Goal: Task Accomplishment & Management: Use online tool/utility

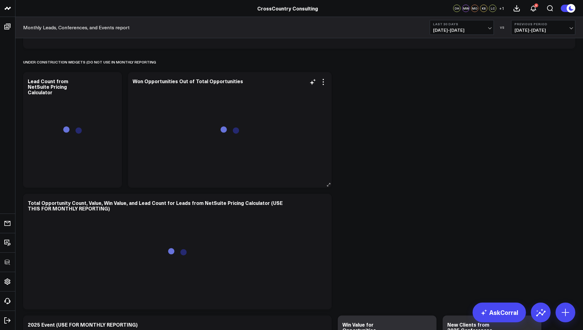
scroll to position [626, 0]
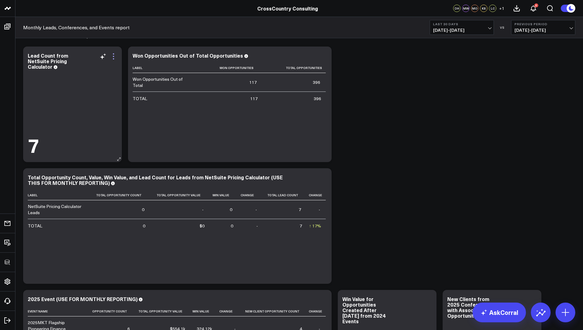
click at [112, 53] on icon at bounding box center [113, 56] width 7 height 7
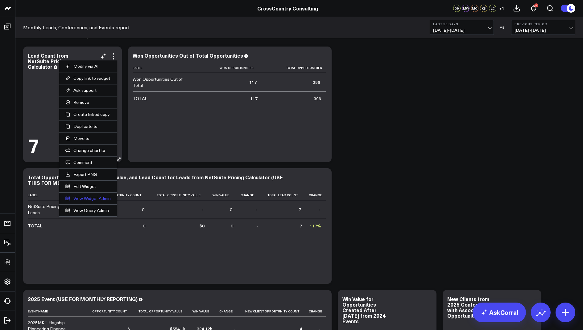
click at [87, 196] on link "View Widget Admin" at bounding box center [87, 199] width 45 height 6
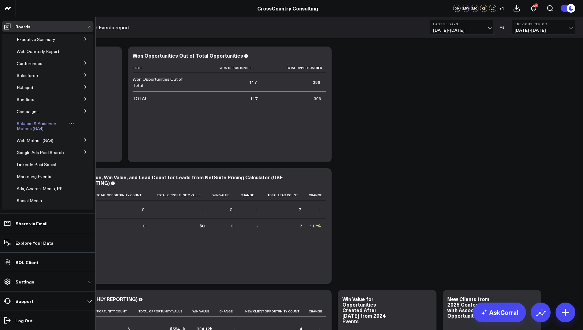
scroll to position [144, 0]
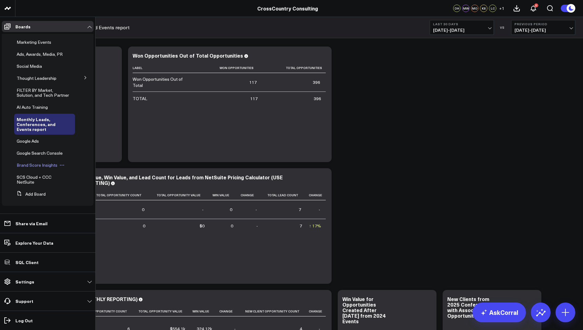
click at [39, 165] on span "Brand Score Insights" at bounding box center [37, 165] width 41 height 6
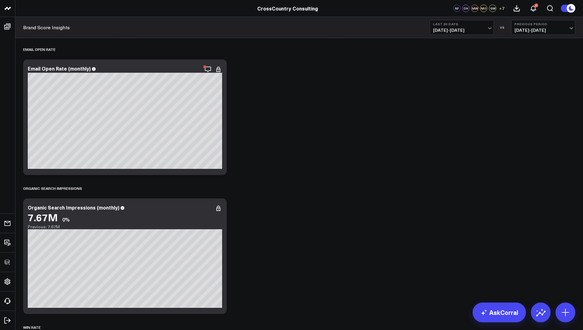
scroll to position [1494, 0]
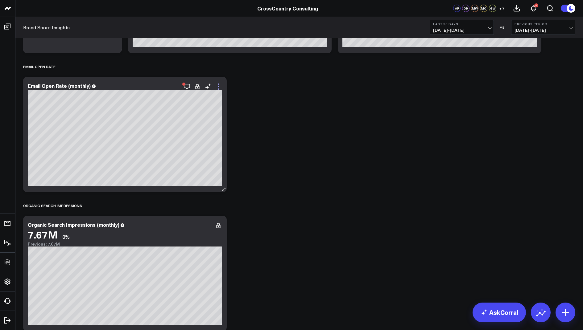
click at [220, 86] on icon at bounding box center [218, 86] width 7 height 7
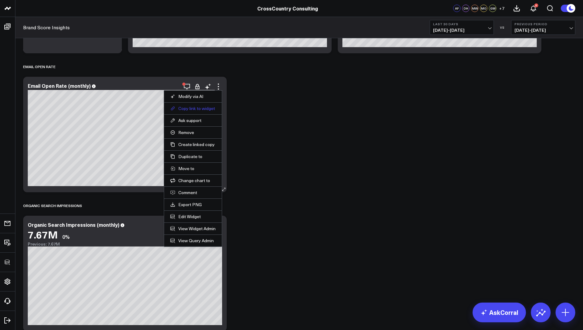
click at [190, 109] on button "Copy link to widget" at bounding box center [192, 109] width 45 height 6
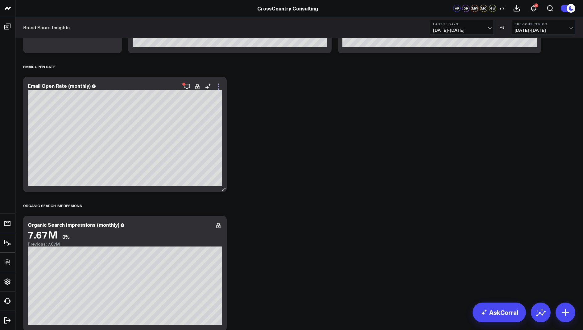
click at [218, 86] on icon at bounding box center [218, 86] width 7 height 7
click at [187, 87] on icon "button" at bounding box center [186, 86] width 7 height 7
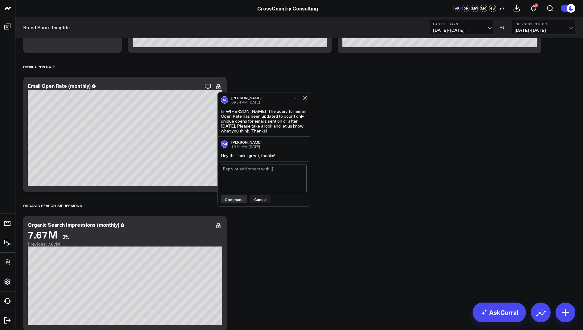
drag, startPoint x: 279, startPoint y: 131, endPoint x: 255, endPoint y: 113, distance: 30.0
click at [255, 113] on div "hi @[PERSON_NAME] The query for Email Open Rate has been updated to count only …" at bounding box center [264, 121] width 86 height 25
copy div "The query for Email Open Rate has been updated to count only unique opens for e…"
click at [218, 87] on icon at bounding box center [218, 86] width 7 height 7
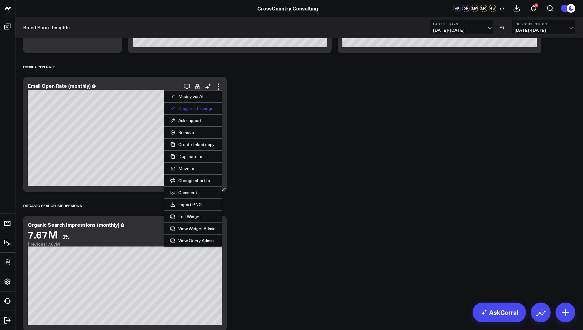
click at [191, 107] on button "Copy link to widget" at bounding box center [192, 109] width 45 height 6
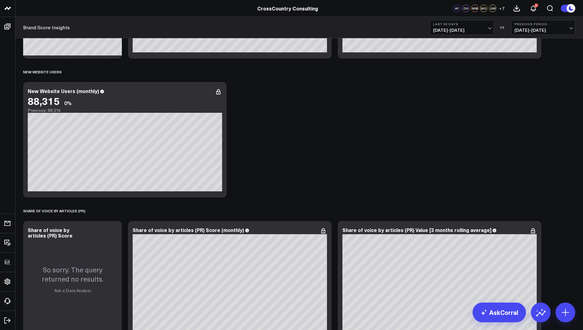
scroll to position [694, 0]
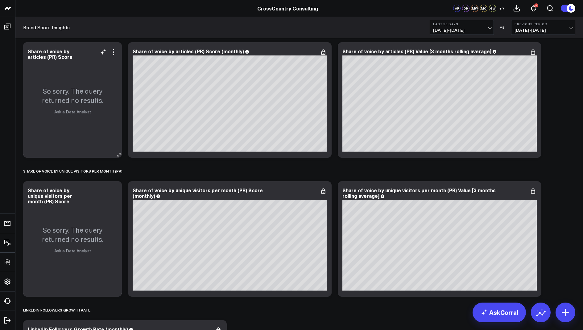
click at [80, 138] on div "So sorry. The query returned no results. Ask a Data Analyst" at bounding box center [72, 100] width 99 height 116
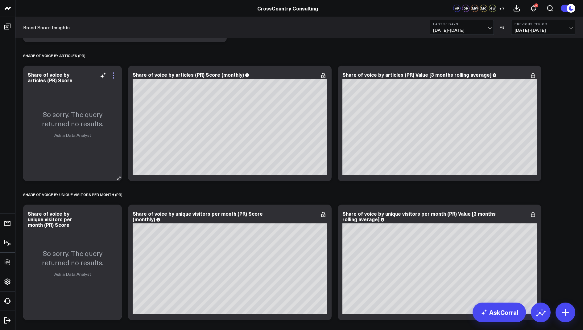
click at [116, 73] on icon at bounding box center [113, 75] width 7 height 7
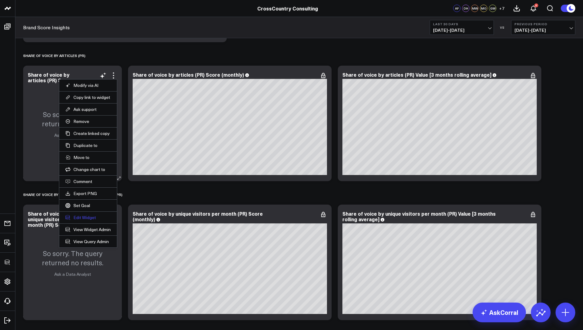
click at [89, 216] on button "Edit Widget" at bounding box center [87, 218] width 45 height 6
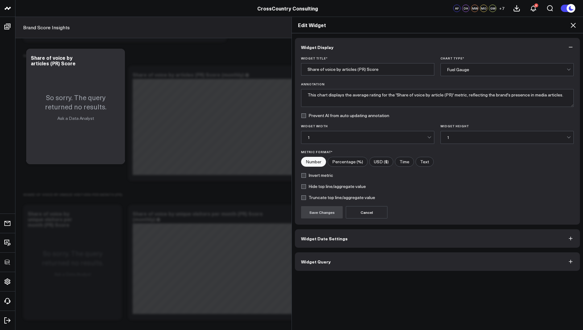
click at [338, 265] on button "Widget Query" at bounding box center [437, 262] width 285 height 19
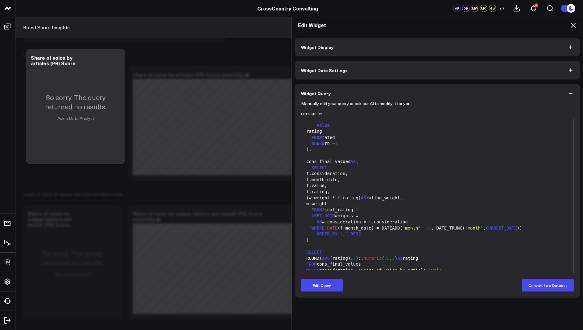
scroll to position [816, 0]
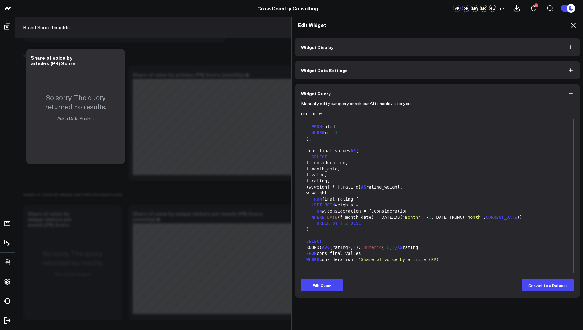
click at [571, 24] on icon at bounding box center [572, 25] width 7 height 7
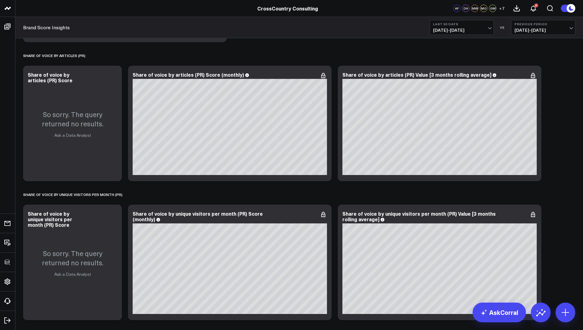
click at [469, 26] on button "Last 30 Days [DATE] - [DATE]" at bounding box center [462, 27] width 64 height 15
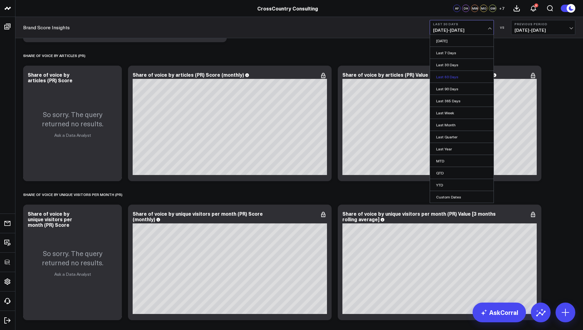
click at [448, 76] on link "Last 60 Days" at bounding box center [462, 77] width 64 height 12
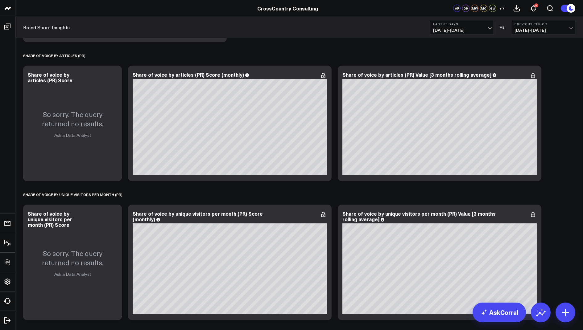
click at [459, 26] on b "Last 60 Days" at bounding box center [461, 24] width 57 height 4
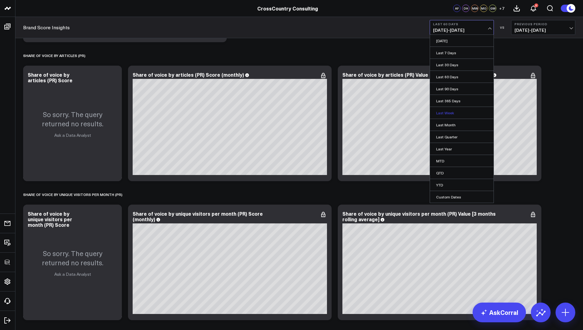
click at [447, 110] on link "Last Week" at bounding box center [462, 113] width 64 height 12
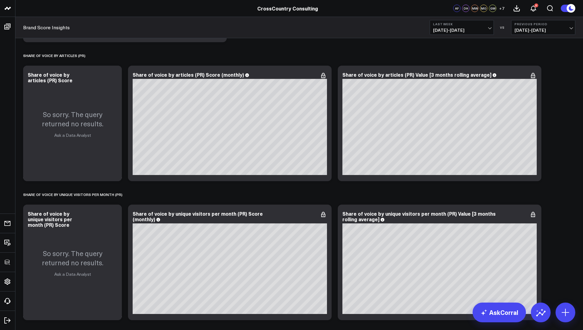
click at [473, 31] on span "[DATE] - [DATE]" at bounding box center [461, 30] width 57 height 5
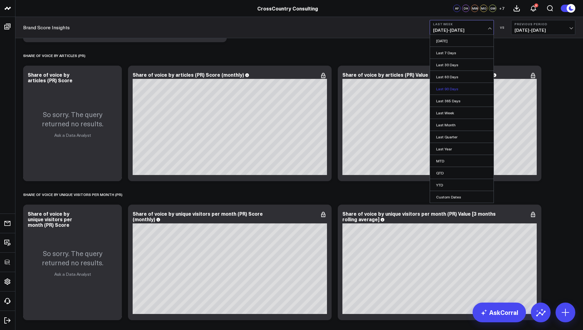
click at [453, 86] on link "Last 90 Days" at bounding box center [462, 89] width 64 height 12
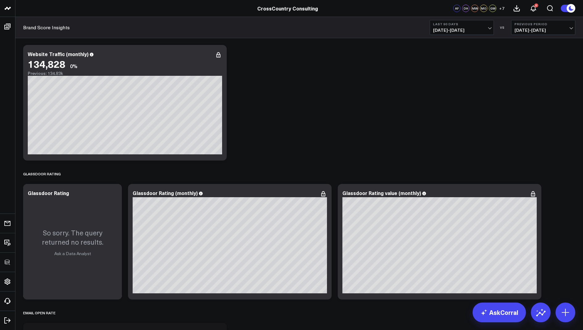
scroll to position [1322, 0]
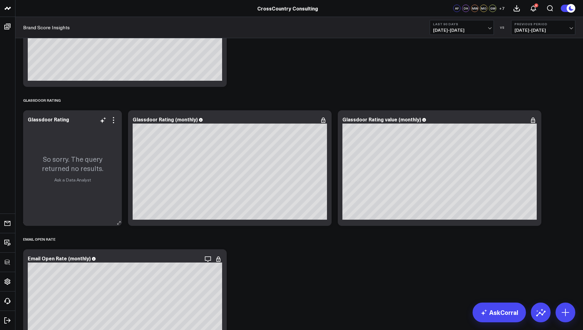
click at [114, 115] on div "So sorry. The query returned no results. Ask a Data Analyst" at bounding box center [72, 168] width 99 height 116
click at [114, 123] on icon at bounding box center [113, 120] width 7 height 7
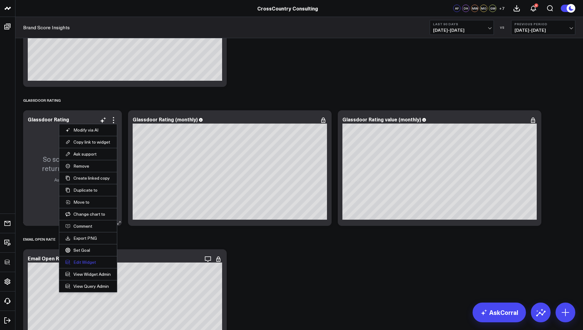
click at [78, 261] on button "Edit Widget" at bounding box center [87, 263] width 45 height 6
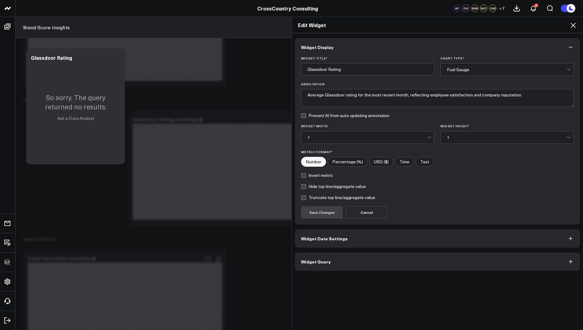
click at [315, 236] on span "Widget Date Settings" at bounding box center [324, 238] width 47 height 5
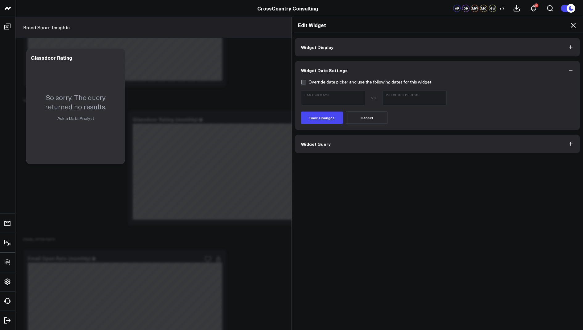
click at [573, 26] on icon at bounding box center [572, 25] width 7 height 7
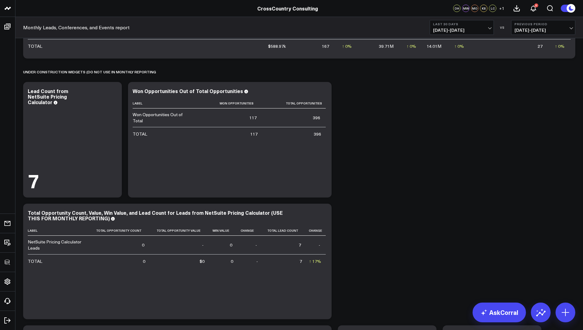
scroll to position [584, 0]
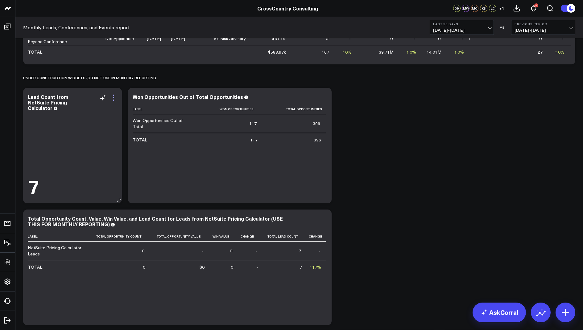
click at [114, 96] on icon at bounding box center [113, 97] width 7 height 7
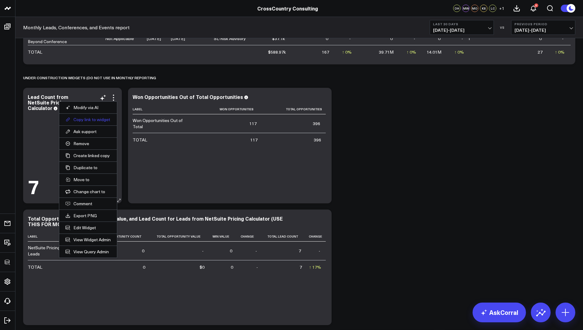
click at [86, 118] on button "Copy link to widget" at bounding box center [87, 120] width 45 height 6
